Goal: Task Accomplishment & Management: Complete application form

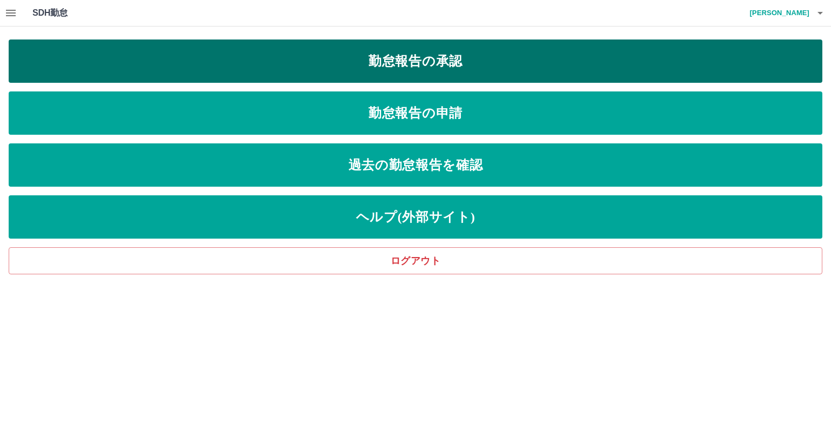
click at [447, 61] on link "勤怠報告の承認" at bounding box center [416, 60] width 814 height 43
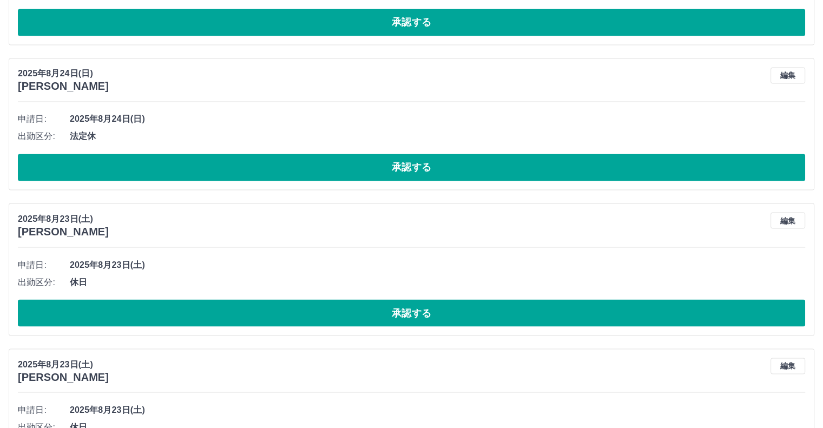
scroll to position [1928, 0]
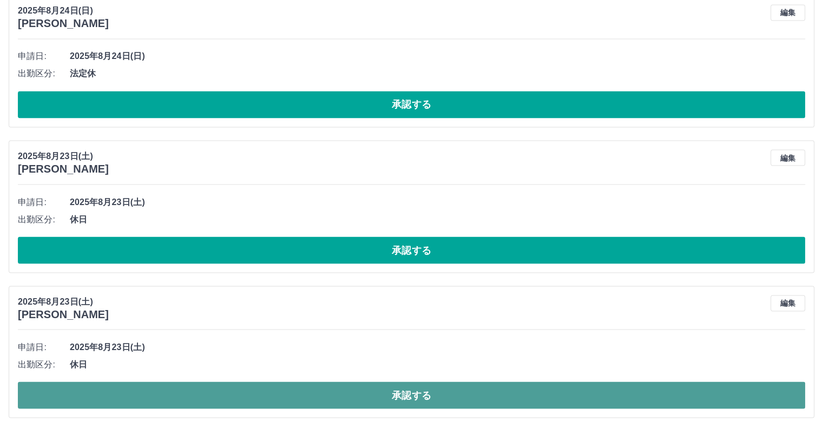
click at [428, 389] on button "承認する" at bounding box center [411, 394] width 787 height 27
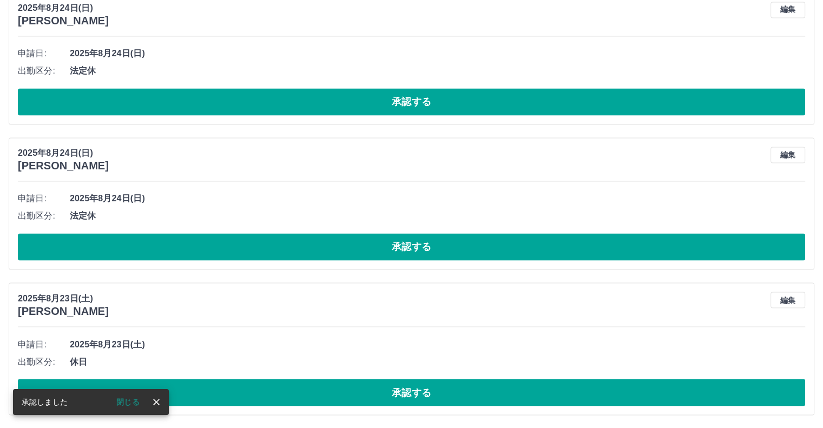
scroll to position [1783, 0]
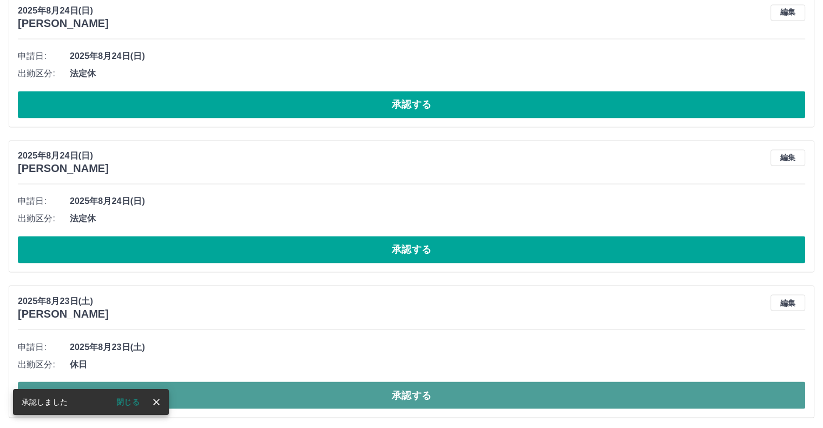
click at [452, 388] on button "承認する" at bounding box center [411, 394] width 787 height 27
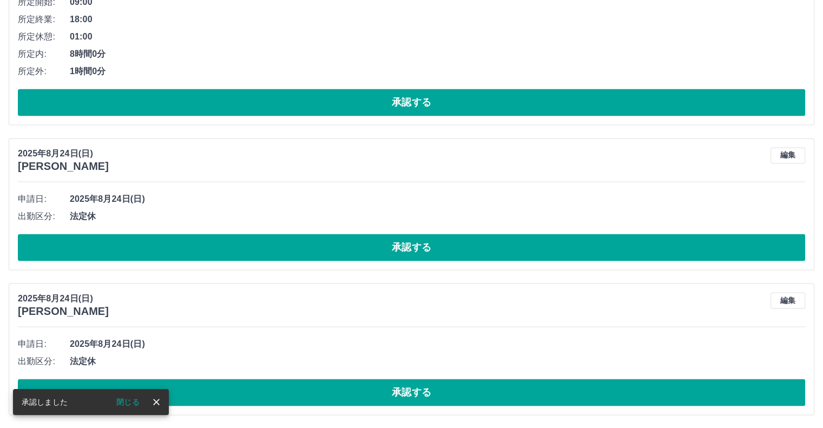
scroll to position [1638, 0]
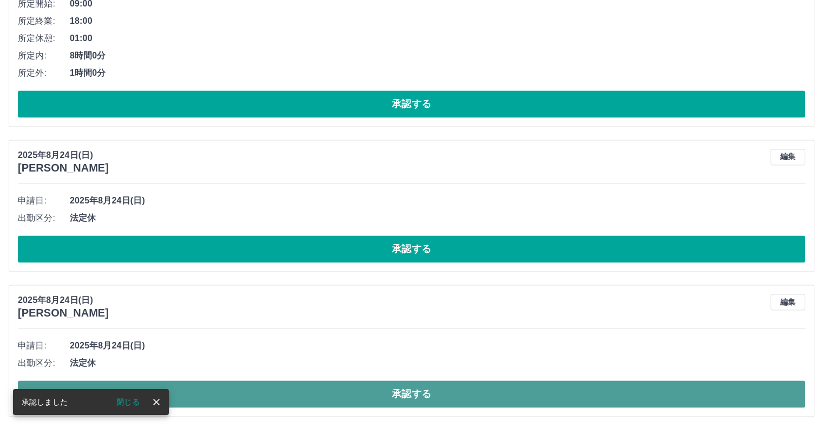
click at [413, 395] on button "承認する" at bounding box center [411, 393] width 787 height 27
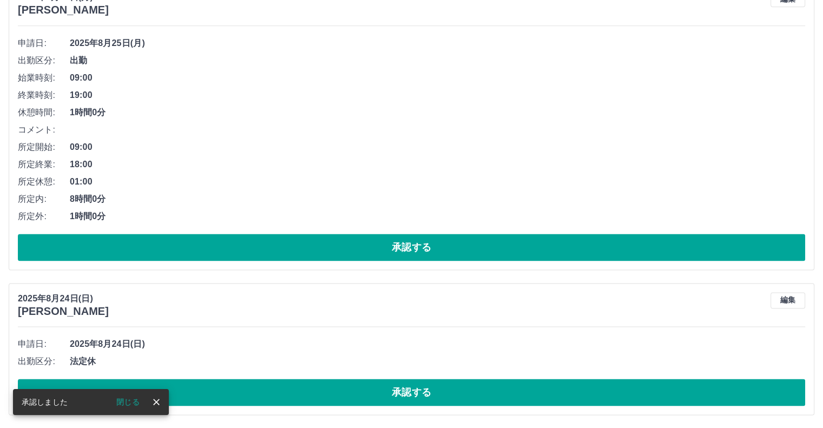
scroll to position [1493, 0]
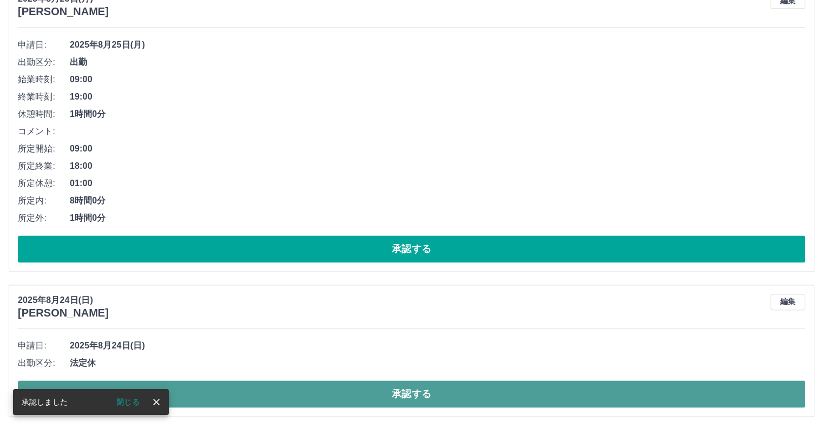
click at [450, 393] on button "承認する" at bounding box center [411, 393] width 787 height 27
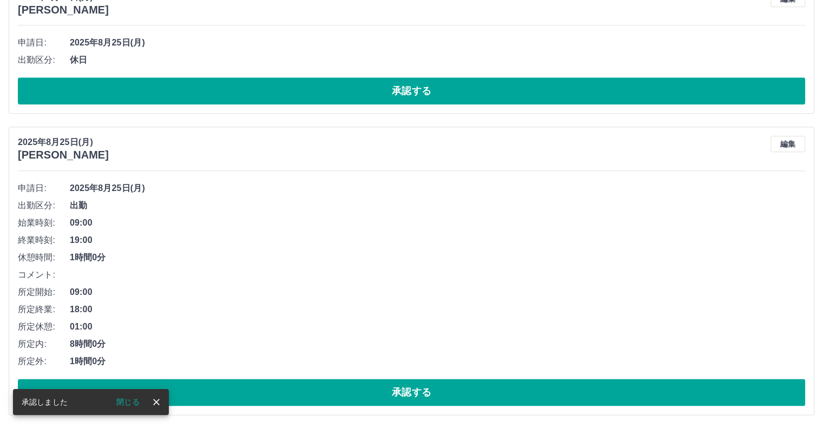
scroll to position [1348, 0]
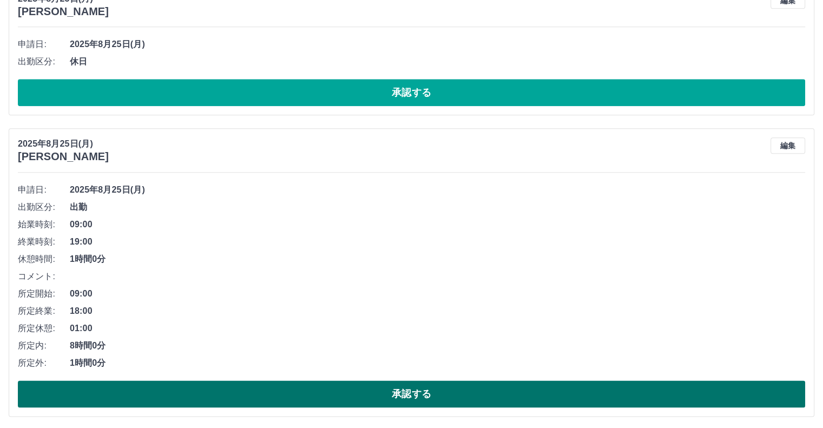
click at [401, 391] on button "承認する" at bounding box center [411, 393] width 787 height 27
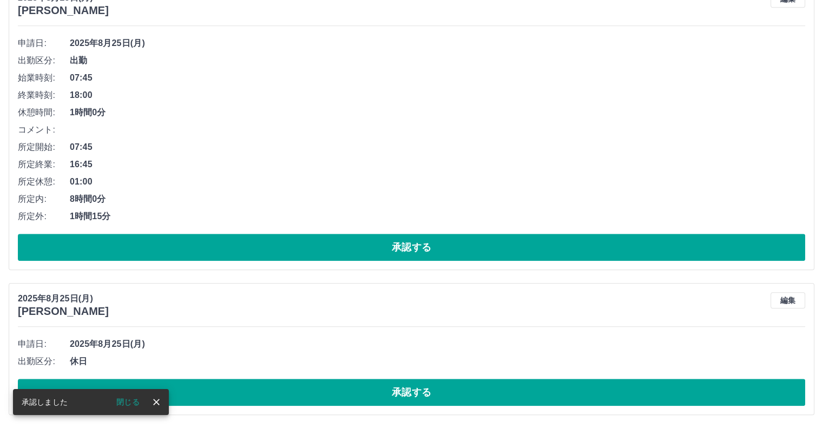
scroll to position [1047, 0]
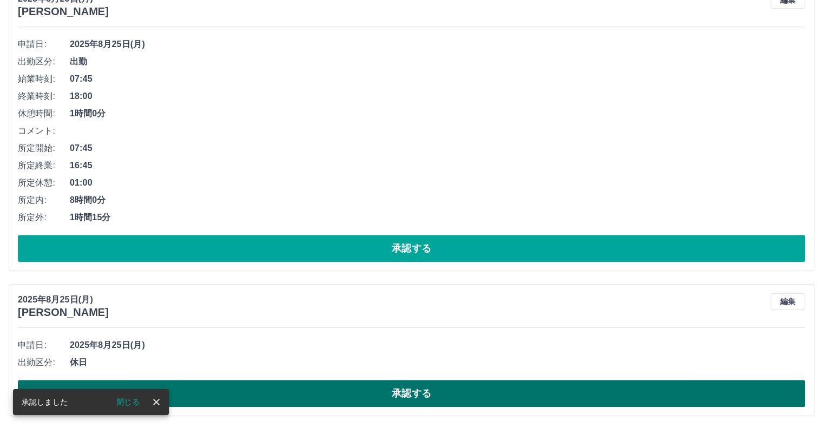
click at [433, 391] on button "承認する" at bounding box center [411, 393] width 787 height 27
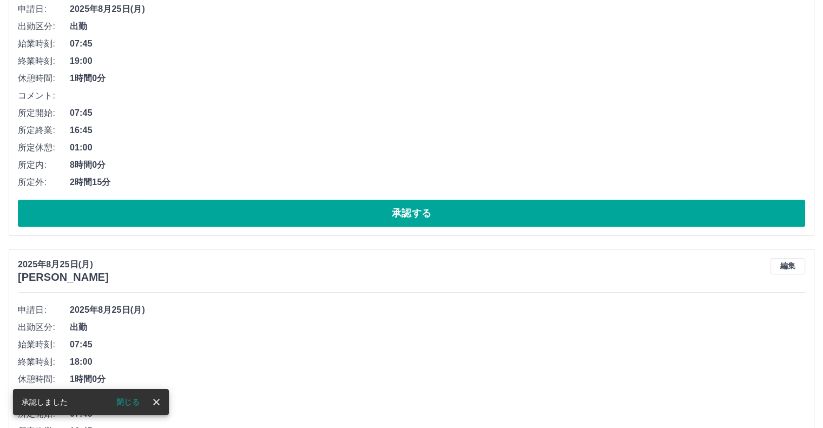
scroll to position [902, 0]
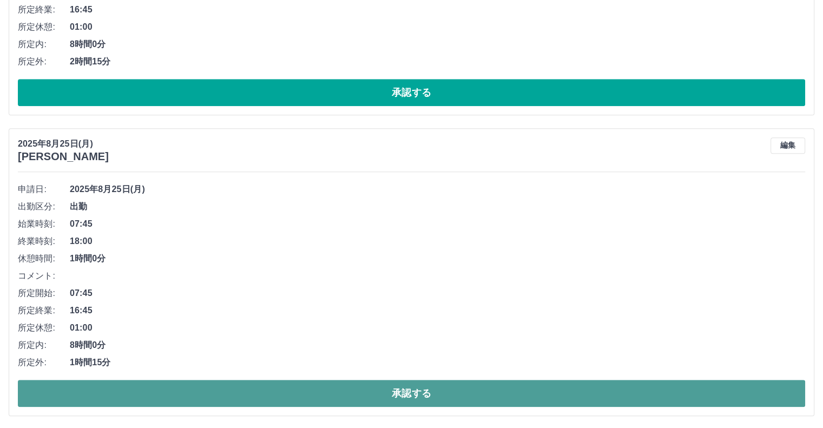
click at [444, 394] on button "承認する" at bounding box center [411, 393] width 787 height 27
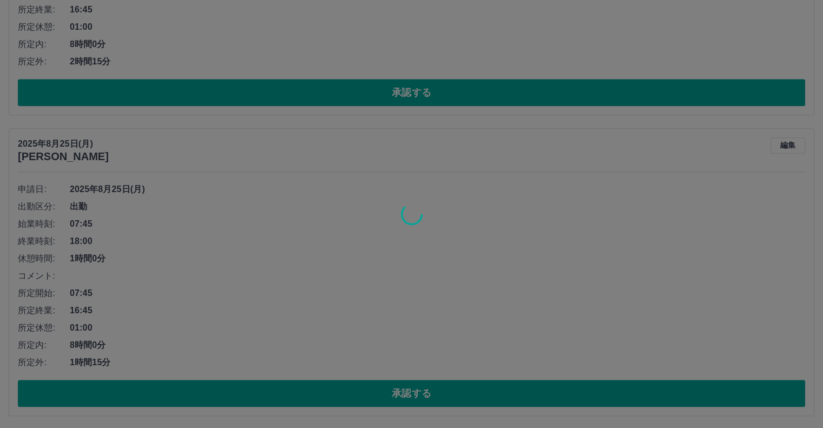
scroll to position [602, 0]
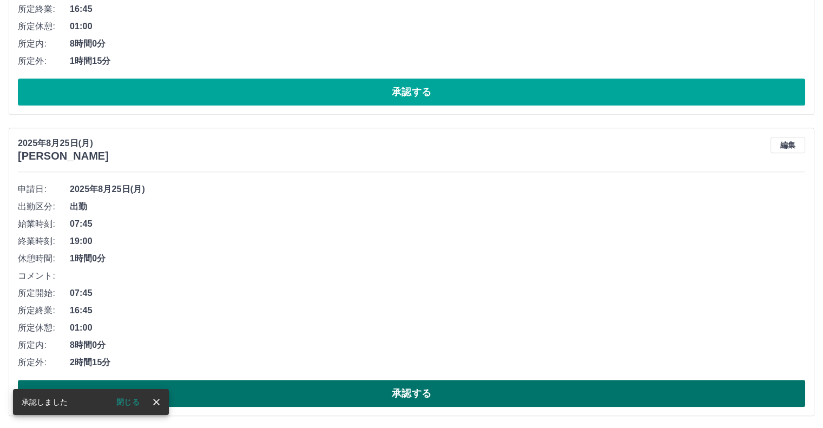
click at [441, 394] on button "承認する" at bounding box center [411, 393] width 787 height 27
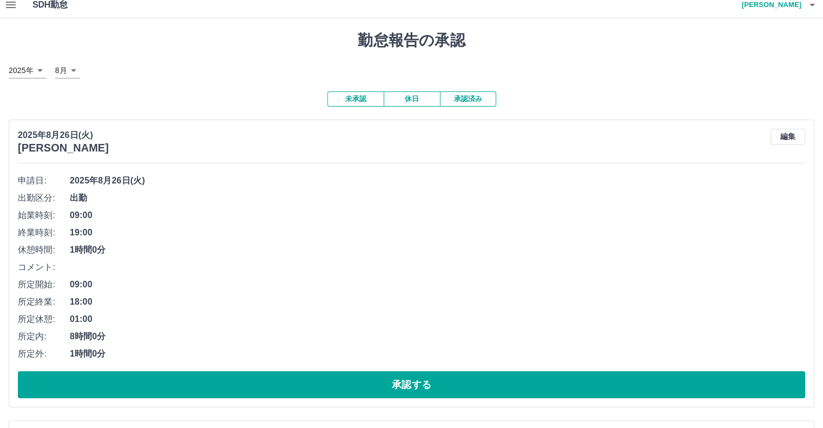
scroll to position [0, 0]
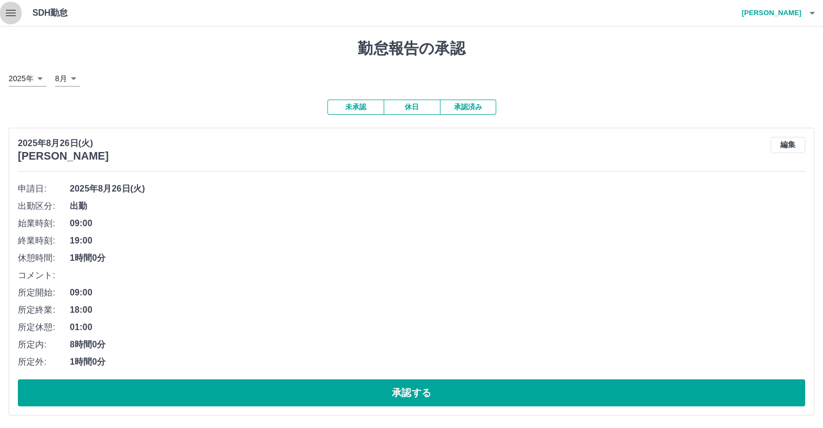
click at [14, 15] on icon "button" at bounding box center [10, 12] width 13 height 13
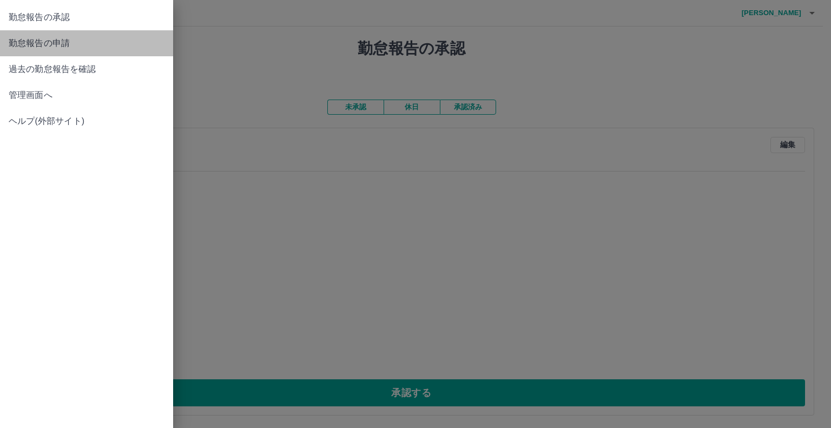
click at [71, 46] on span "勤怠報告の申請" at bounding box center [87, 43] width 156 height 13
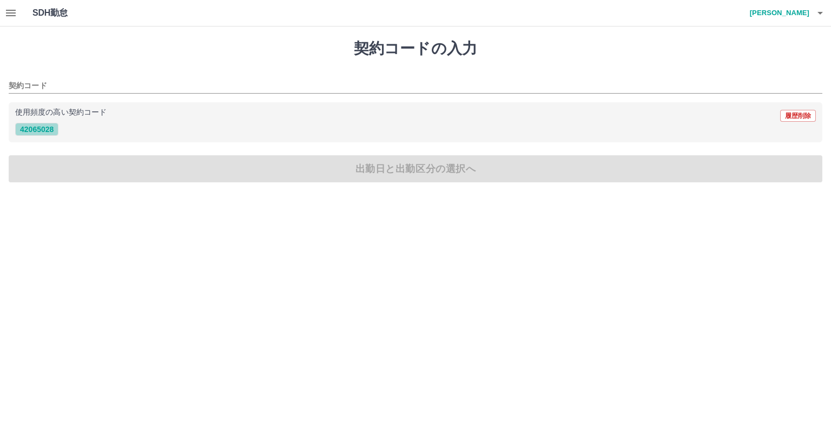
click at [48, 131] on button "42065028" at bounding box center [36, 129] width 43 height 13
type input "********"
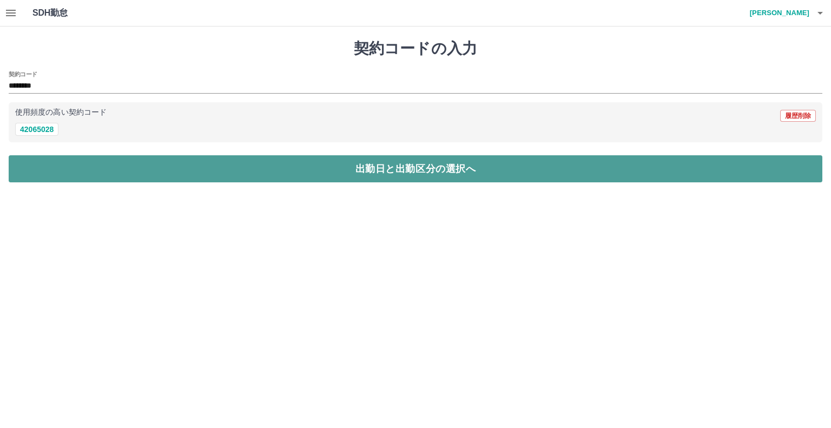
click at [422, 171] on button "出勤日と出勤区分の選択へ" at bounding box center [416, 168] width 814 height 27
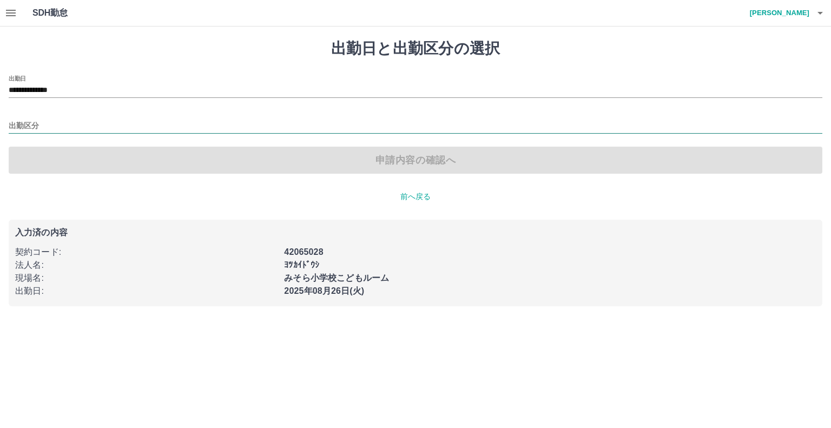
click at [18, 128] on input "出勤区分" at bounding box center [416, 127] width 814 height 14
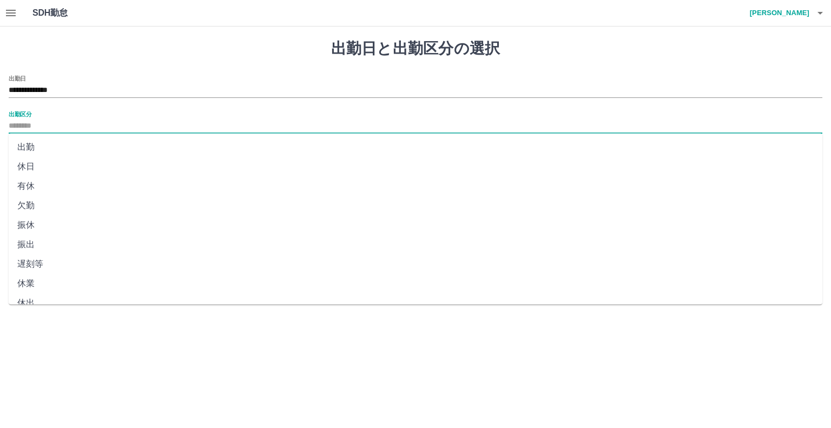
click at [29, 148] on li "出勤" at bounding box center [416, 146] width 814 height 19
type input "**"
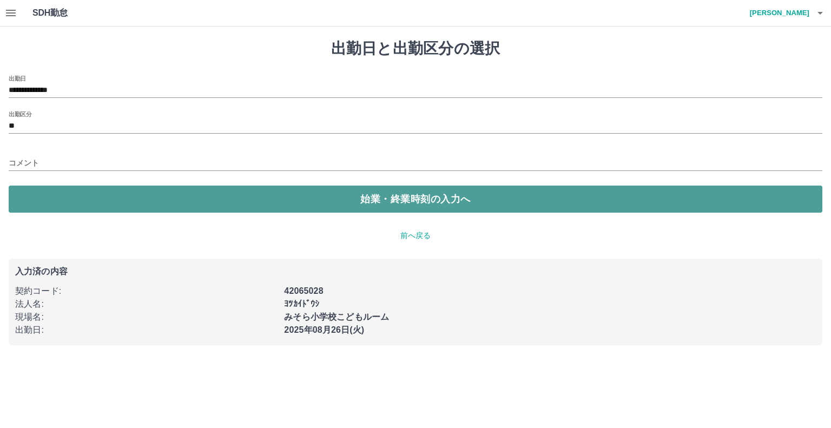
click at [453, 199] on button "始業・終業時刻の入力へ" at bounding box center [416, 199] width 814 height 27
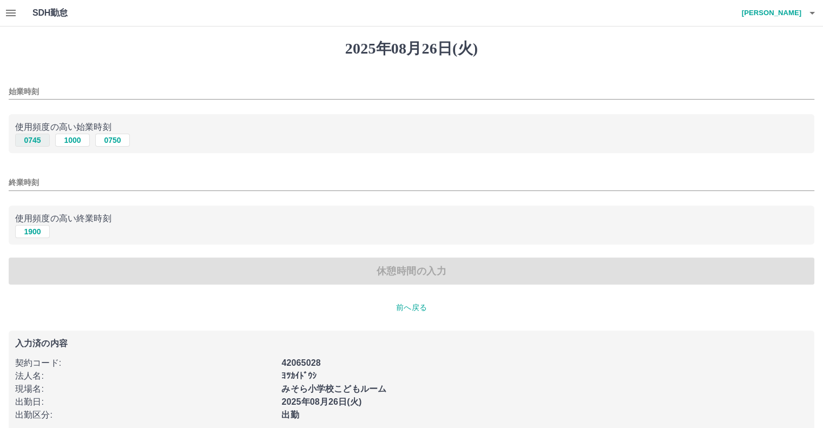
click at [45, 141] on button "0745" at bounding box center [32, 140] width 35 height 13
type input "****"
click at [43, 229] on button "1900" at bounding box center [32, 231] width 35 height 13
type input "****"
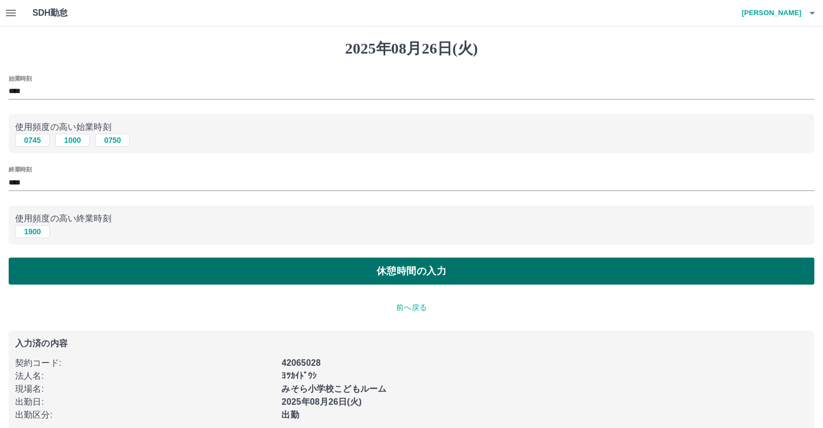
click at [459, 269] on button "休憩時間の入力" at bounding box center [412, 271] width 806 height 27
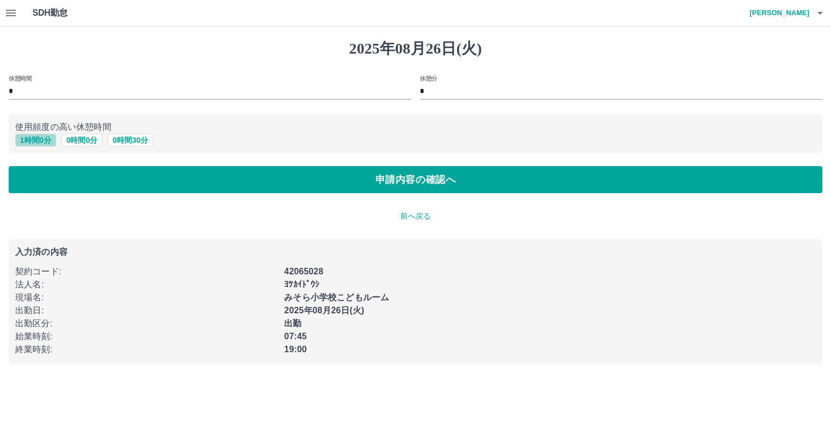
click at [35, 138] on button "1 時間 0 分" at bounding box center [35, 140] width 41 height 13
type input "*"
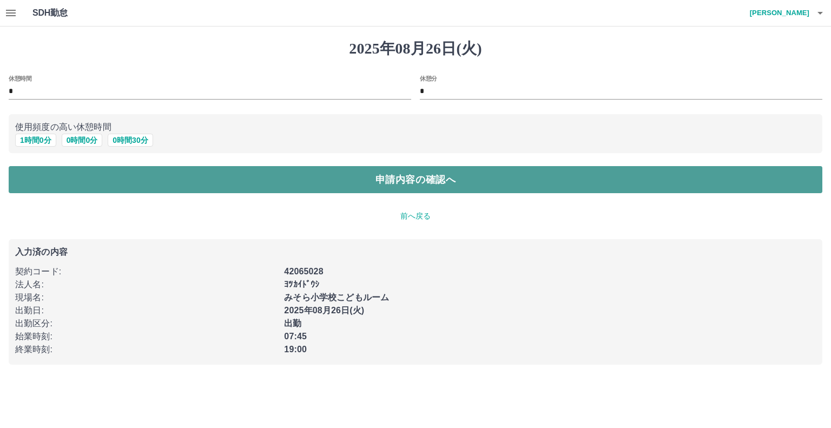
click at [470, 177] on button "申請内容の確認へ" at bounding box center [416, 179] width 814 height 27
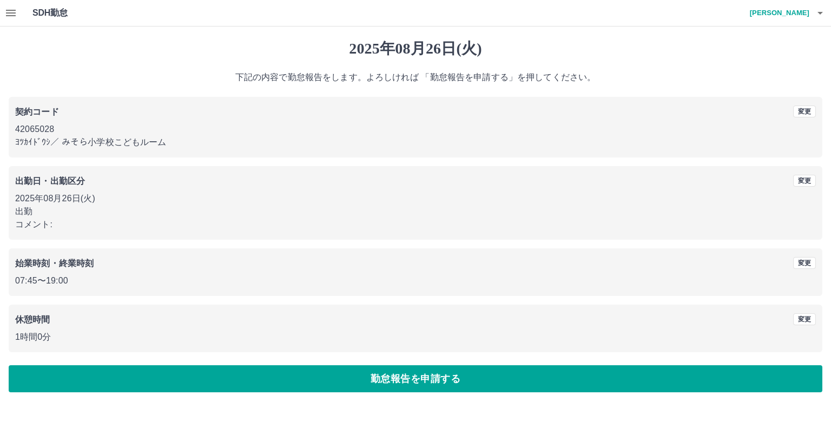
click at [412, 378] on button "勤怠報告を申請する" at bounding box center [416, 378] width 814 height 27
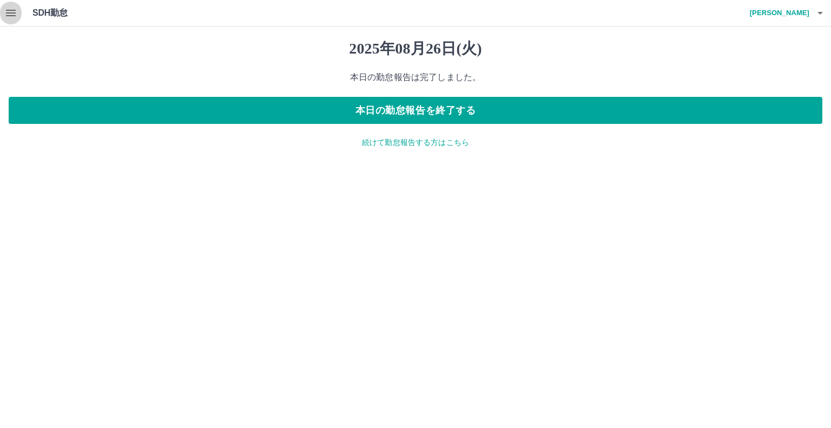
click at [11, 9] on icon "button" at bounding box center [10, 12] width 13 height 13
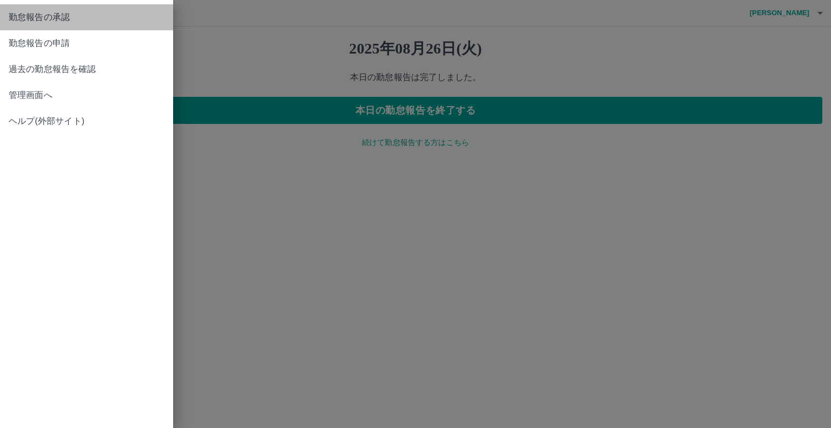
click at [81, 16] on span "勤怠報告の承認" at bounding box center [87, 17] width 156 height 13
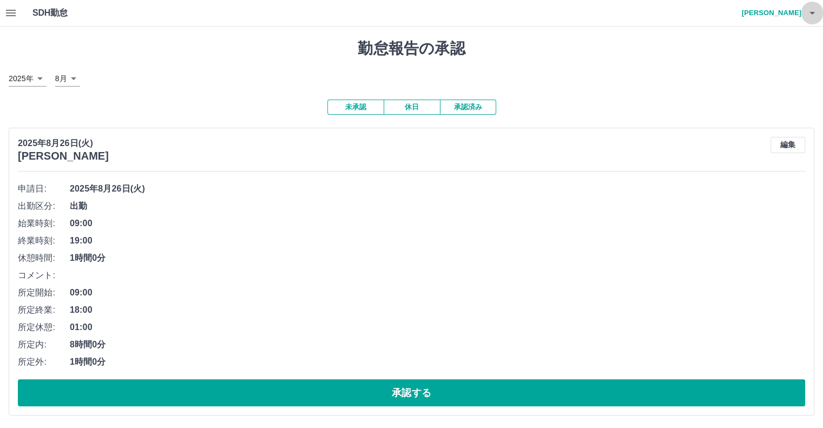
click at [814, 11] on icon "button" at bounding box center [812, 12] width 13 height 13
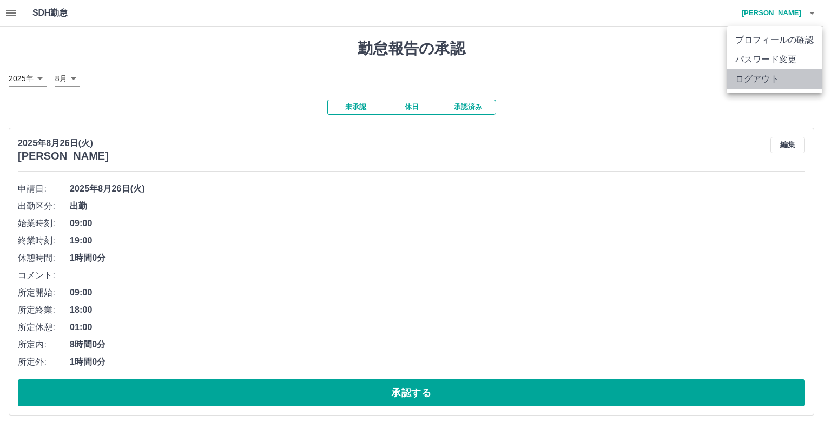
click at [762, 80] on li "ログアウト" at bounding box center [775, 78] width 96 height 19
